Goal: Download file/media

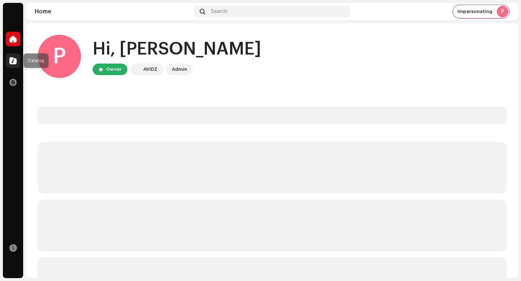
click at [12, 59] on span at bounding box center [12, 61] width 7 height 6
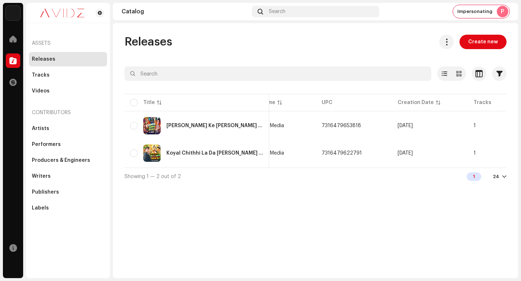
scroll to position [0, 187]
click at [444, 46] on button at bounding box center [446, 42] width 14 height 14
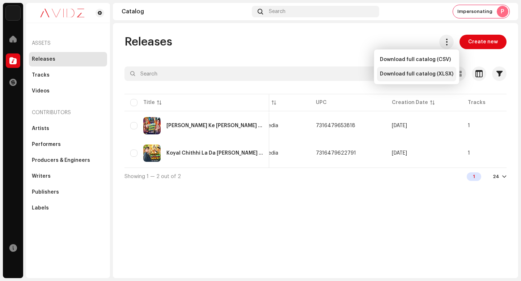
click at [435, 75] on span "Download full catalog (XLSX)" at bounding box center [416, 74] width 73 height 6
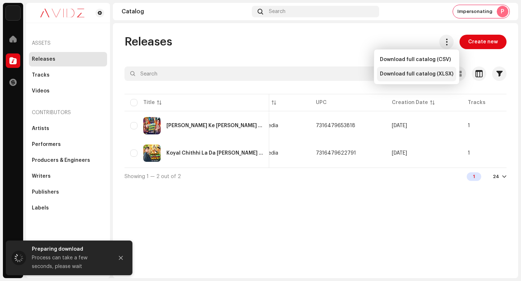
scroll to position [0, 51]
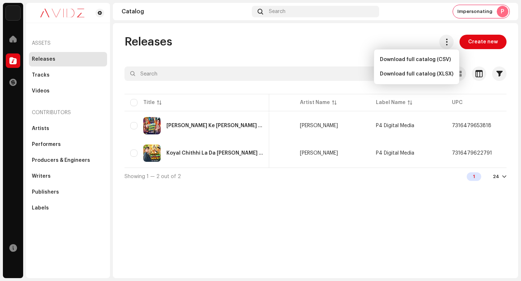
click at [389, 202] on div "Releases Create new Selected 0 Options Filters Distribution status Never Distri…" at bounding box center [315, 150] width 405 height 255
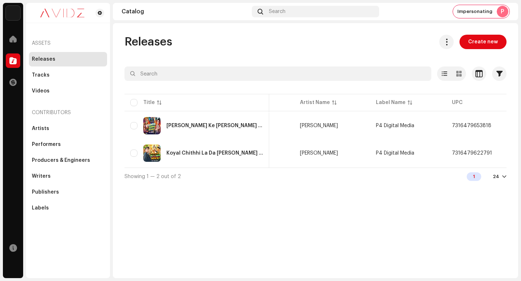
click at [262, 50] on div "Releases Create new Selected 0 Options Filters Distribution status Never Distri…" at bounding box center [315, 110] width 405 height 150
click at [234, 44] on div "Releases Create new" at bounding box center [315, 42] width 382 height 14
click at [63, 73] on div "Tracks" at bounding box center [68, 75] width 72 height 6
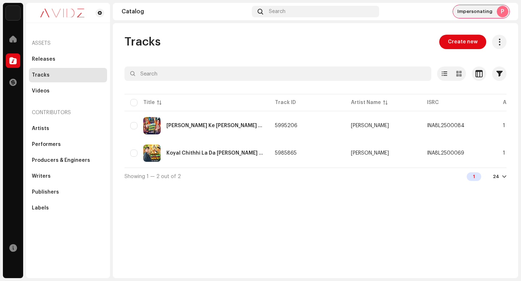
click at [478, 11] on span "Impersonating" at bounding box center [474, 12] width 35 height 6
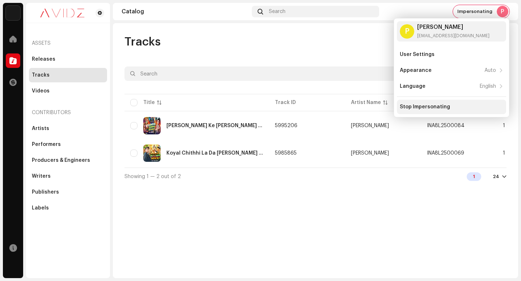
click at [451, 104] on div "Stop Impersonating" at bounding box center [451, 107] width 103 height 6
